Goal: Task Accomplishment & Management: Use online tool/utility

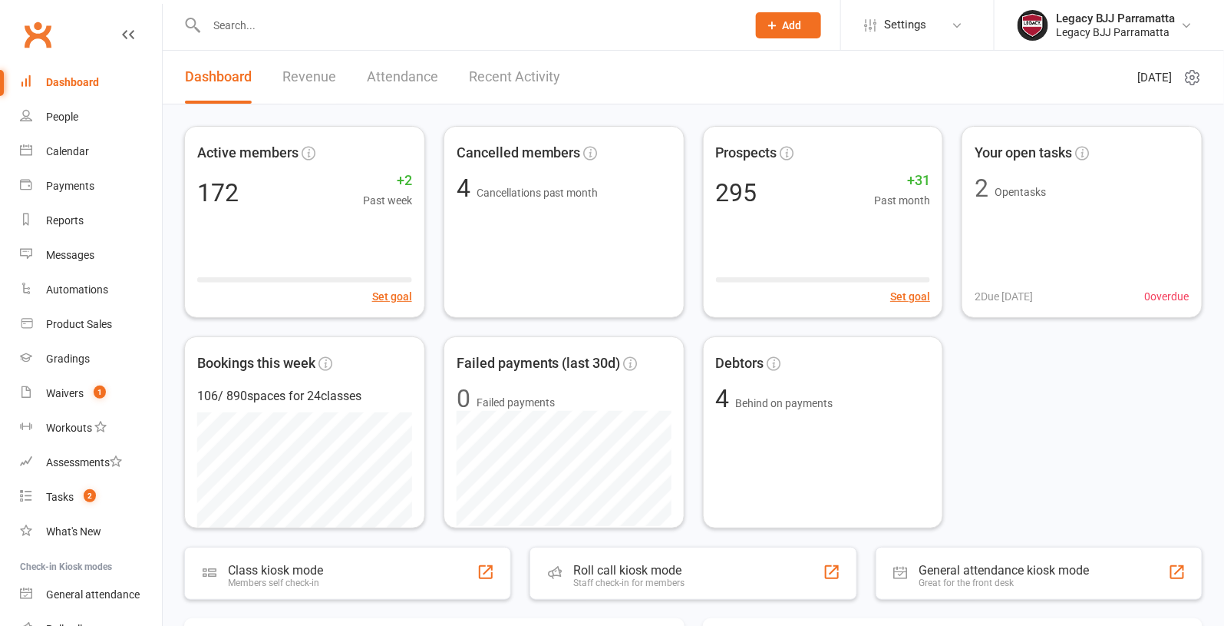
click at [236, 27] on input "text" at bounding box center [469, 25] width 534 height 21
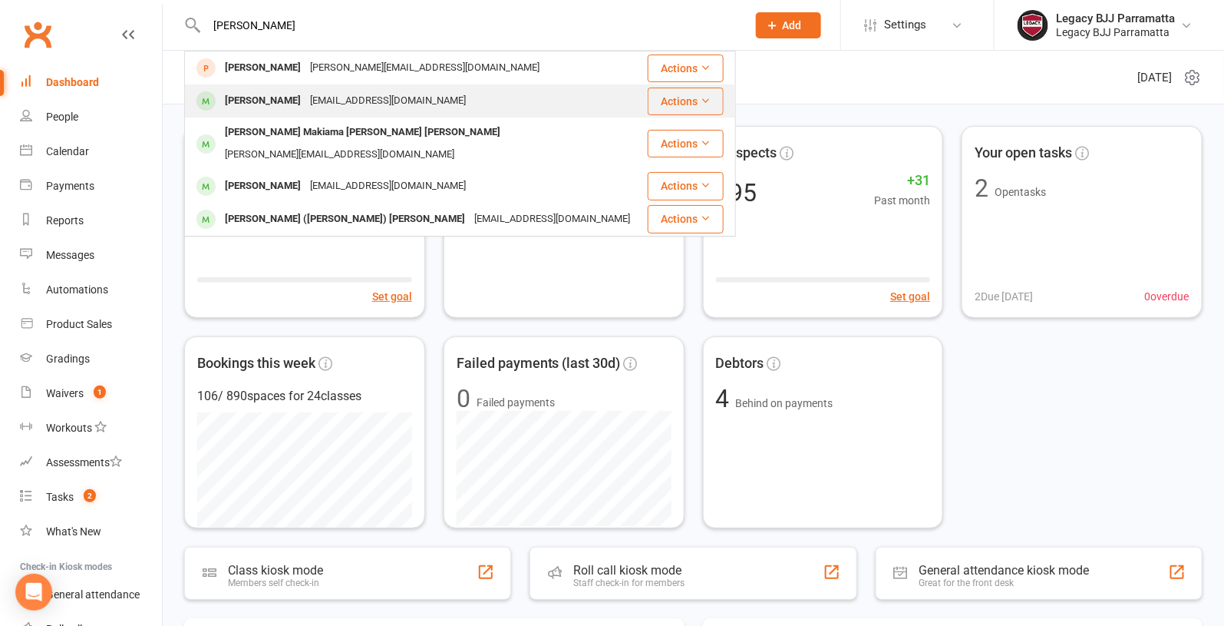
type input "[PERSON_NAME]"
click at [250, 97] on div "[PERSON_NAME]" at bounding box center [262, 101] width 85 height 22
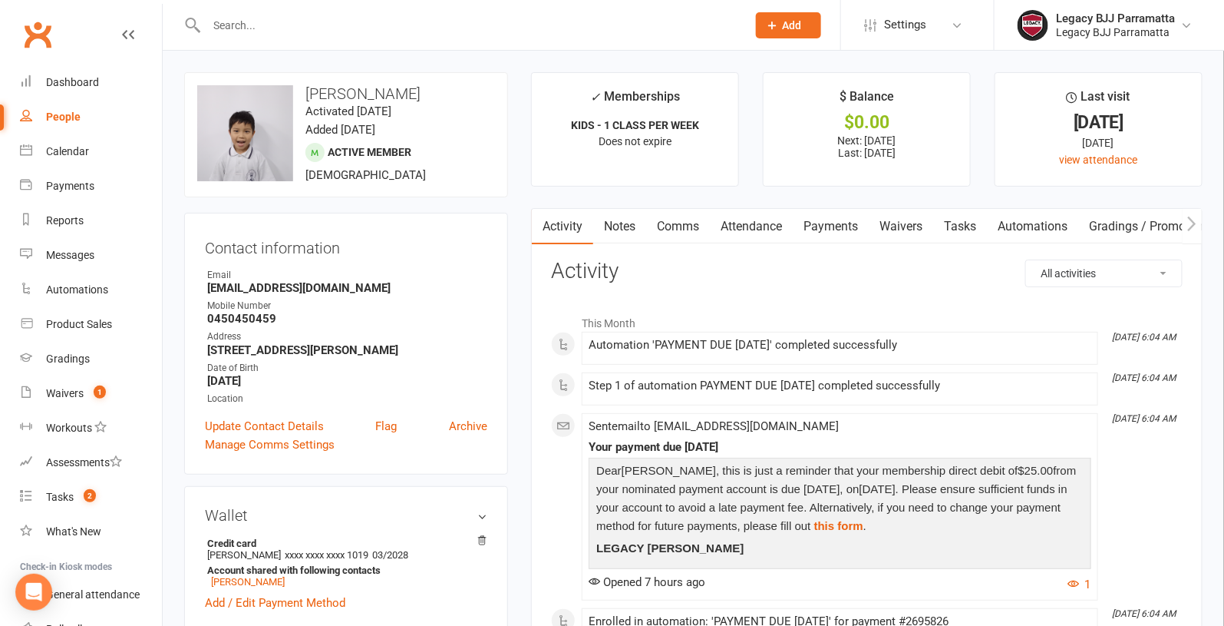
click at [842, 225] on link "Payments" at bounding box center [831, 226] width 76 height 35
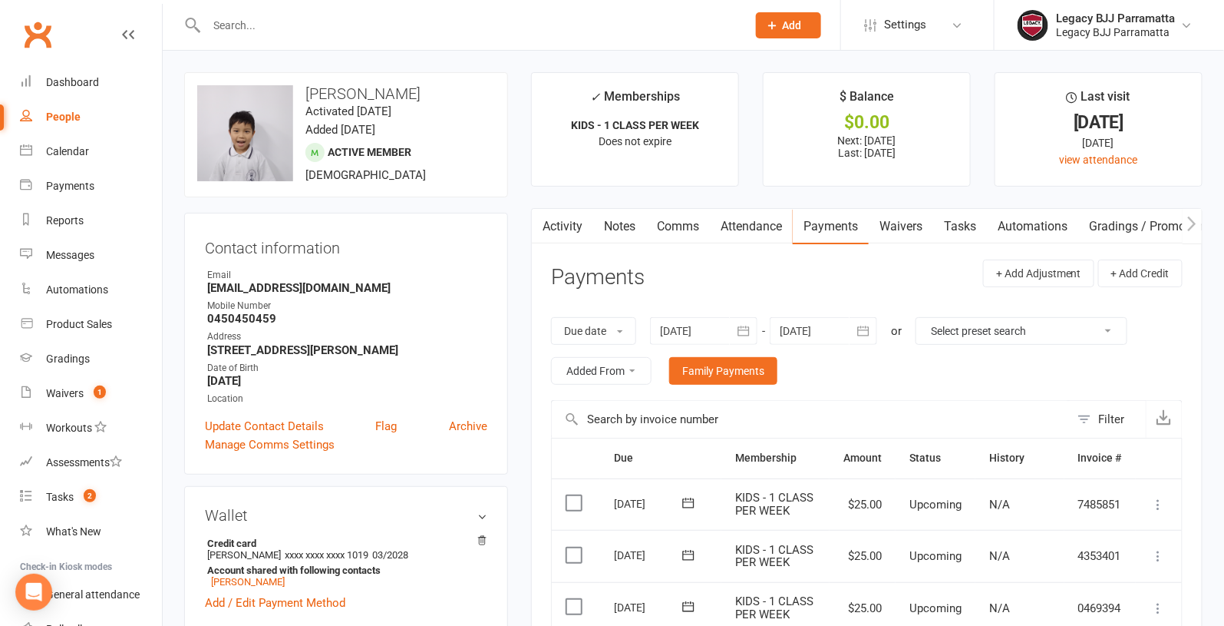
click at [918, 225] on link "Waivers" at bounding box center [901, 226] width 64 height 35
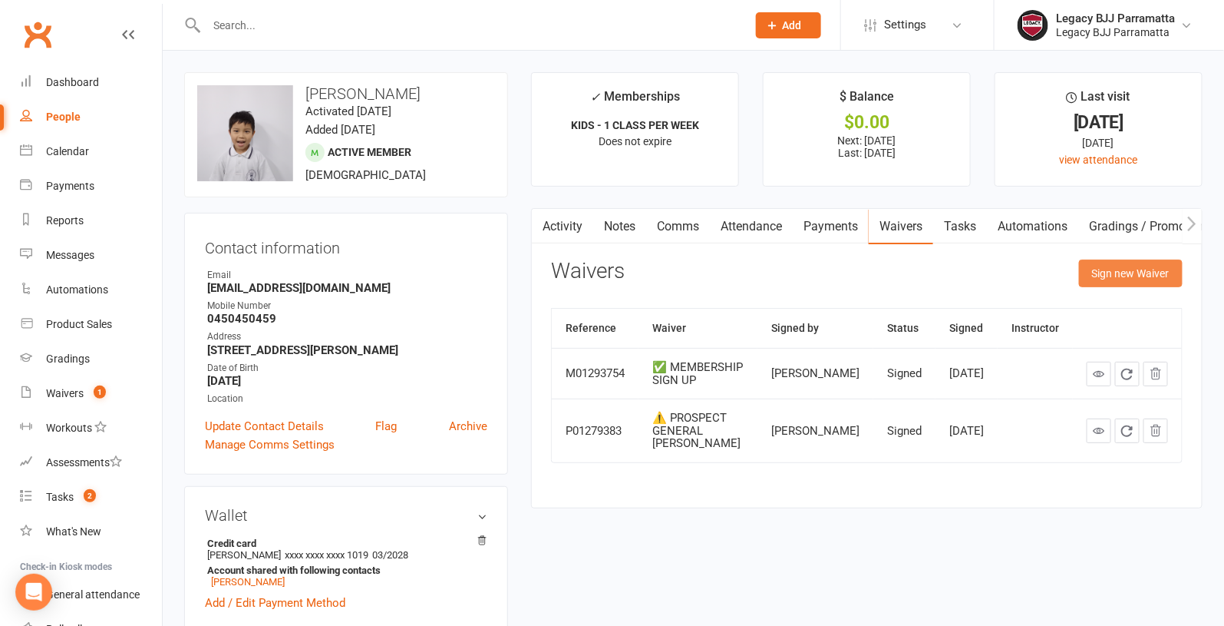
click at [1120, 275] on button "Sign new Waiver" at bounding box center [1131, 273] width 104 height 28
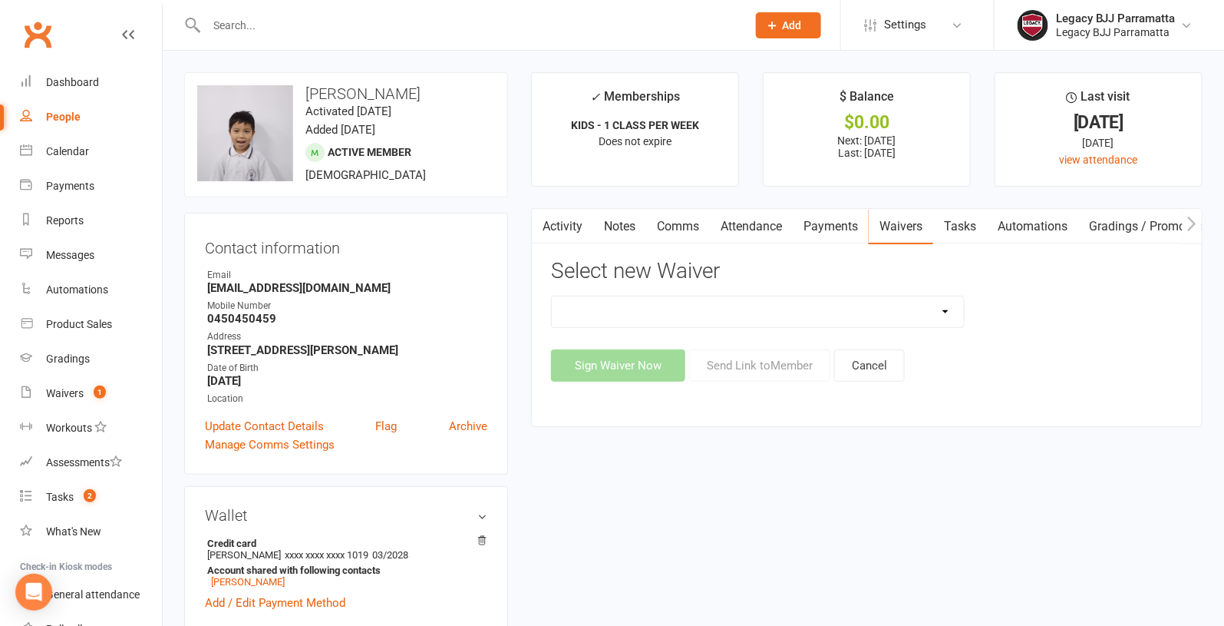
click at [955, 307] on select "❌ CANCELLATION FORM ✅ MEMBERSHIP SIGN UP 💲 NEW PAYMENT METHOD ⚠️ PROSPECT GENER…" at bounding box center [757, 311] width 411 height 31
select select "11484"
click at [728, 366] on button "Send Link to Member" at bounding box center [759, 365] width 141 height 32
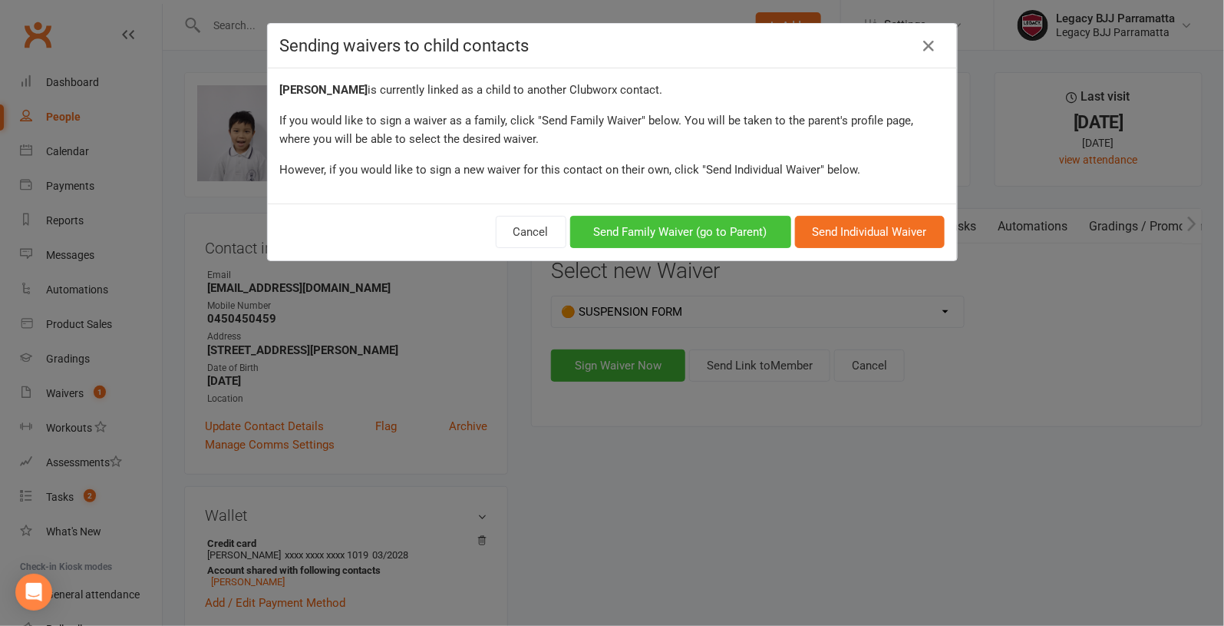
click at [763, 229] on button "Send Family Waiver (go to Parent)" at bounding box center [680, 232] width 221 height 32
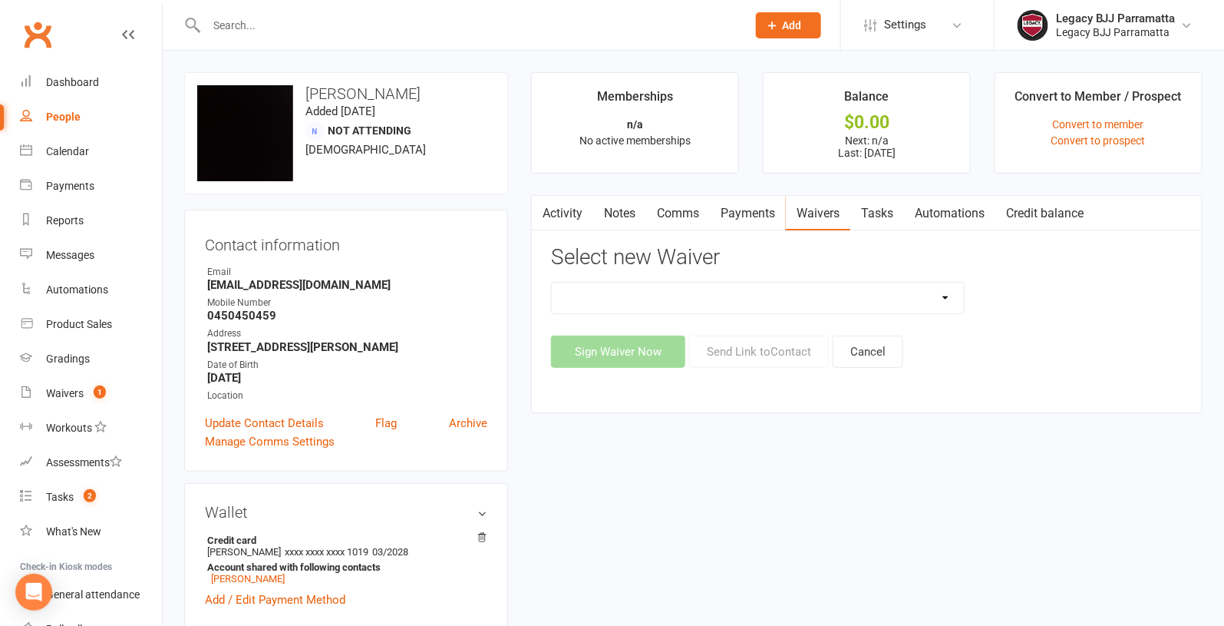
click at [887, 299] on select "❌ CANCELLATION FORM ✅ MEMBERSHIP SIGN UP 💲 NEW PAYMENT METHOD PROSPECT NON-ATTE…" at bounding box center [757, 297] width 411 height 31
select select "11484"
click at [772, 350] on button "Send Link to Contact" at bounding box center [759, 351] width 140 height 32
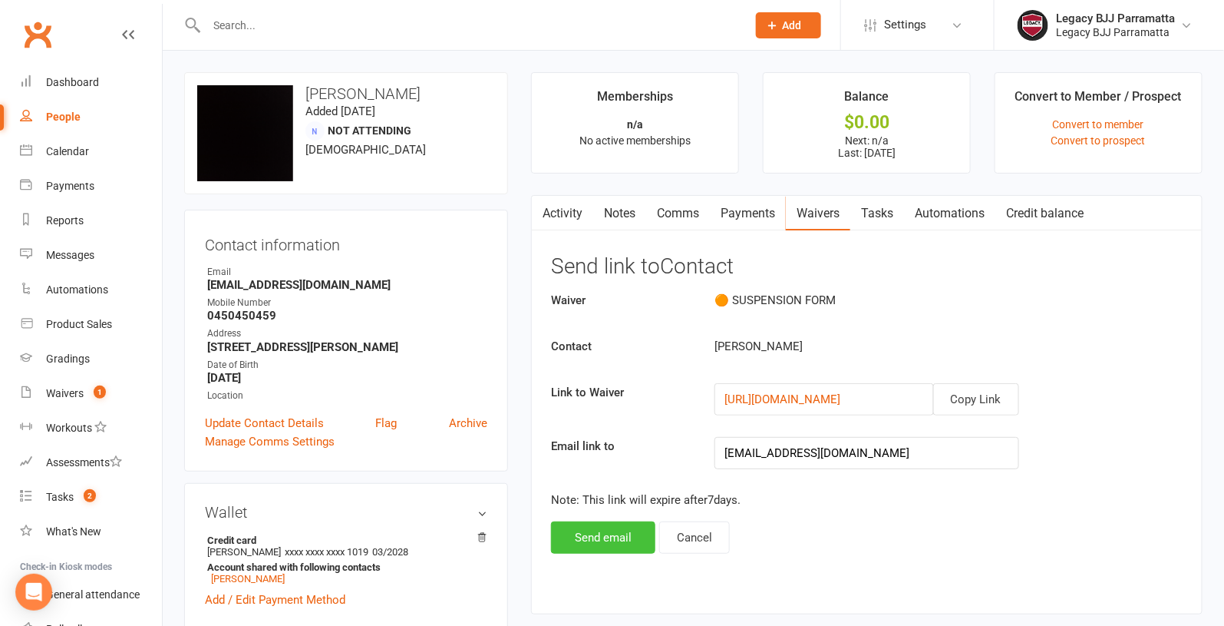
click at [599, 530] on button "Send email" at bounding box center [603, 537] width 104 height 32
